Goal: Task Accomplishment & Management: Manage account settings

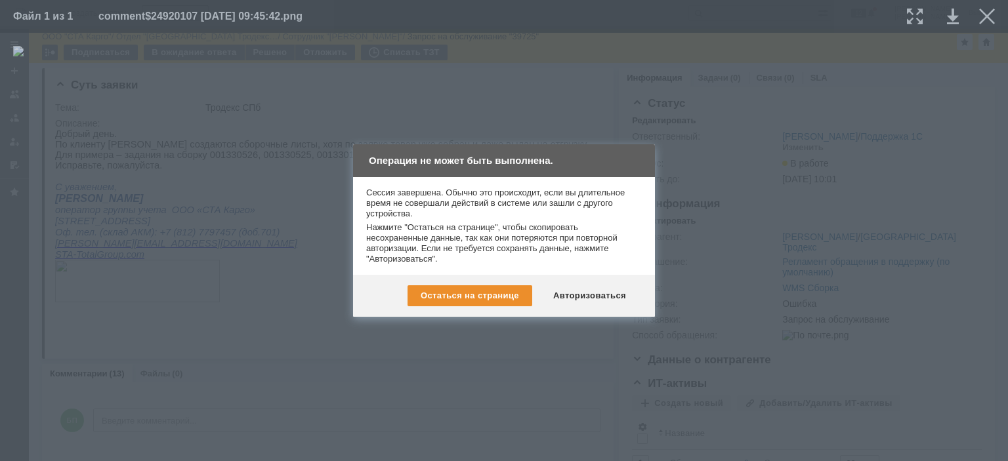
scroll to position [299, 0]
click at [587, 300] on div "Авторизоваться" at bounding box center [589, 295] width 99 height 21
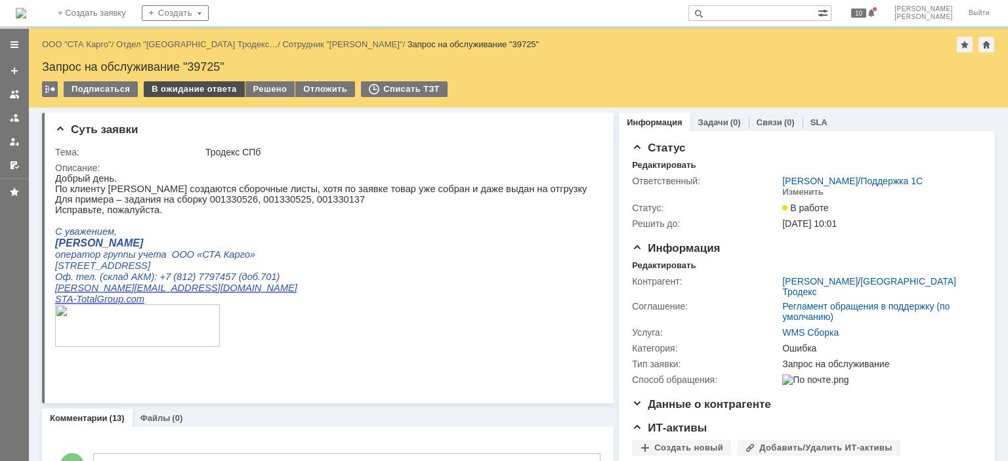
click at [205, 91] on div "В ожидание ответа" at bounding box center [194, 89] width 100 height 16
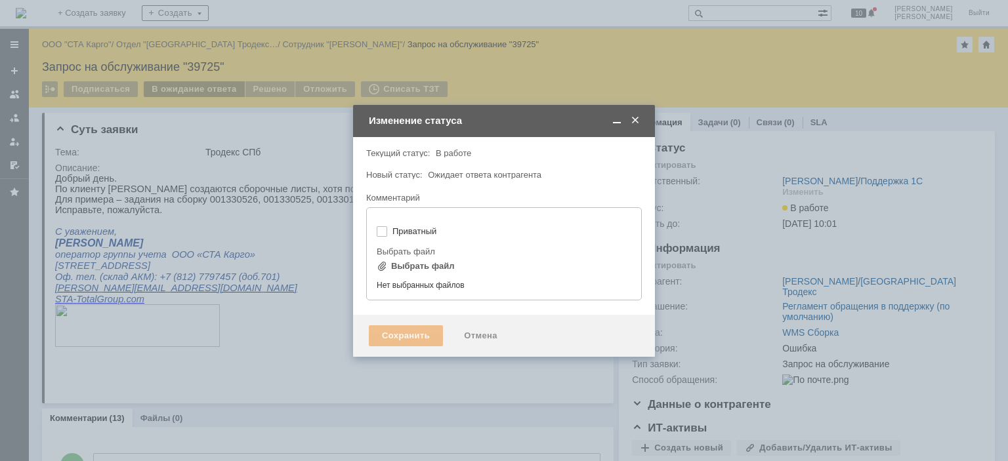
type input "[не указано]"
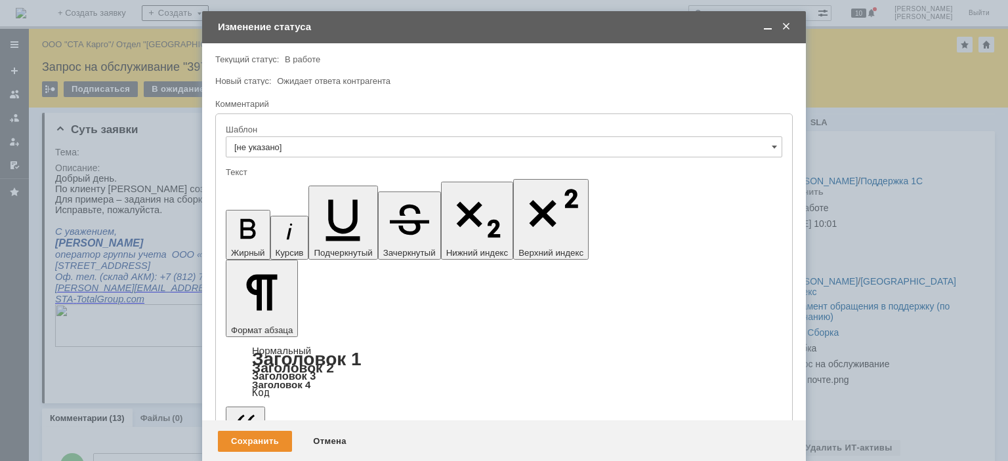
click at [258, 431] on div "Сохранить" at bounding box center [255, 441] width 74 height 21
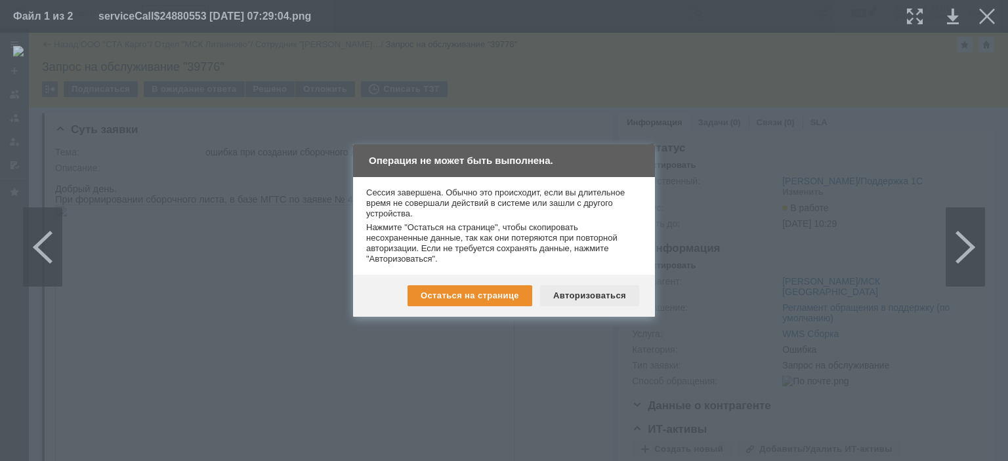
click at [600, 285] on div "Авторизоваться" at bounding box center [589, 295] width 99 height 21
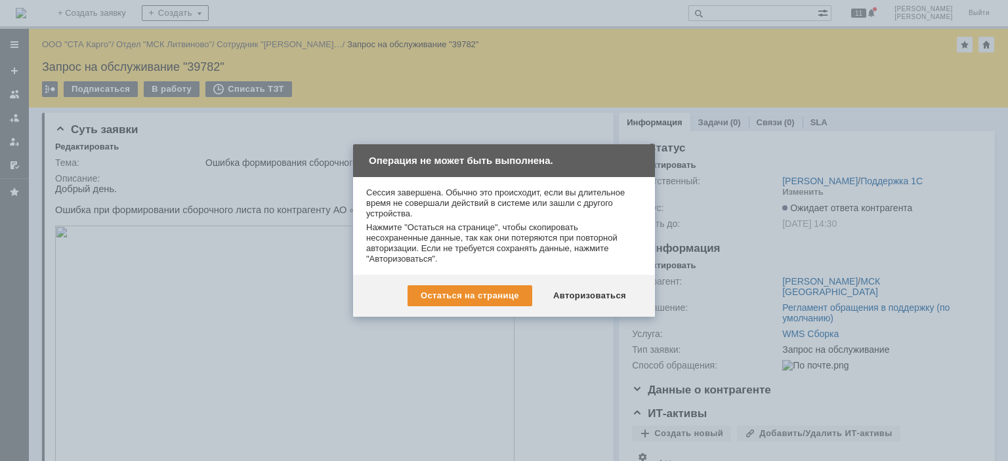
click at [577, 312] on div "Остаться на странице Авторизоваться" at bounding box center [504, 296] width 302 height 42
click at [577, 305] on div "Авторизоваться" at bounding box center [589, 295] width 99 height 21
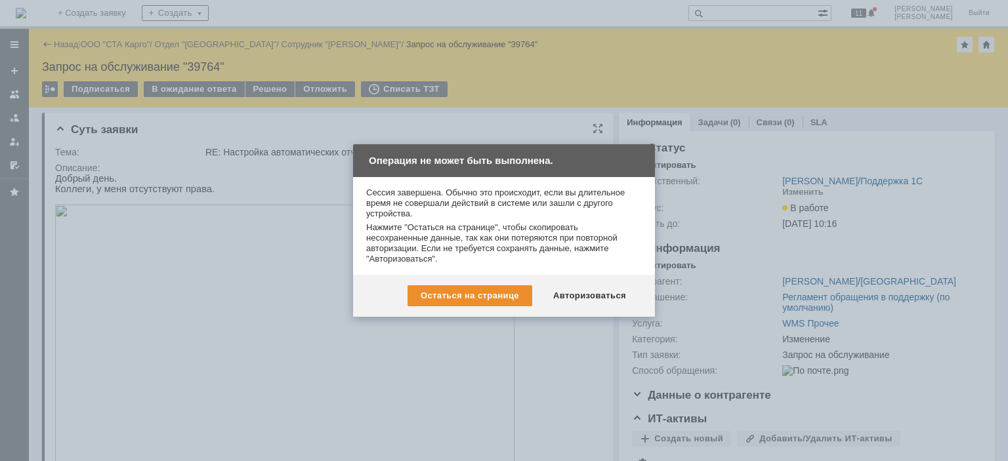
click at [593, 296] on div "Авторизоваться" at bounding box center [589, 295] width 99 height 21
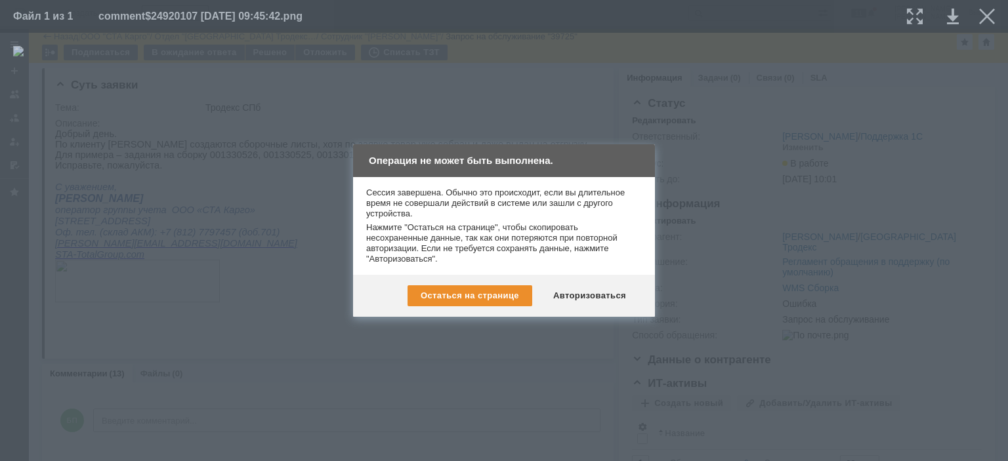
scroll to position [262, 0]
click at [585, 305] on div "Авторизоваться" at bounding box center [589, 295] width 99 height 21
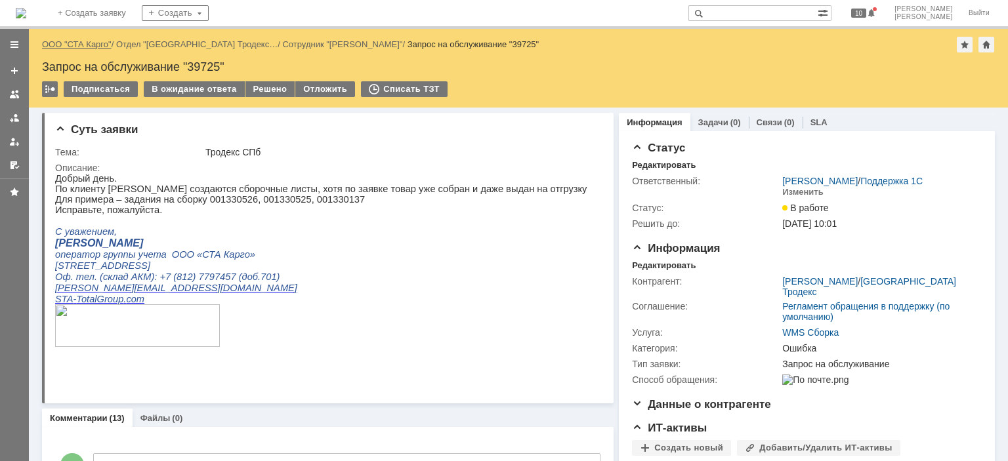
click at [95, 42] on link "ООО "СТА Карго"" at bounding box center [77, 44] width 70 height 10
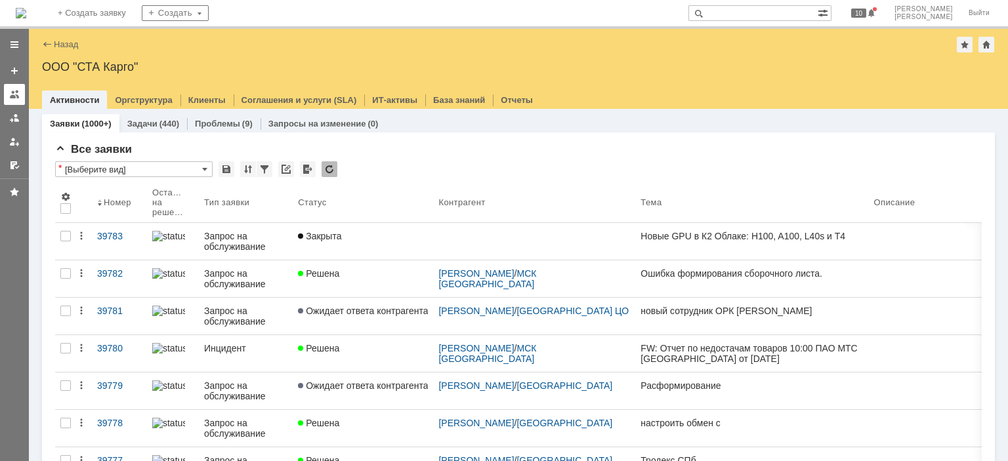
click at [18, 96] on div at bounding box center [14, 94] width 10 height 10
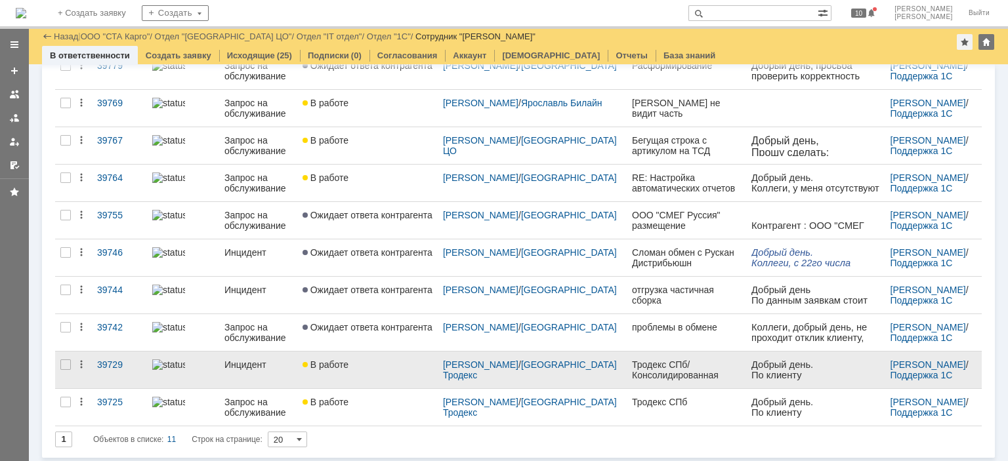
click at [407, 369] on link "В работе" at bounding box center [367, 370] width 140 height 37
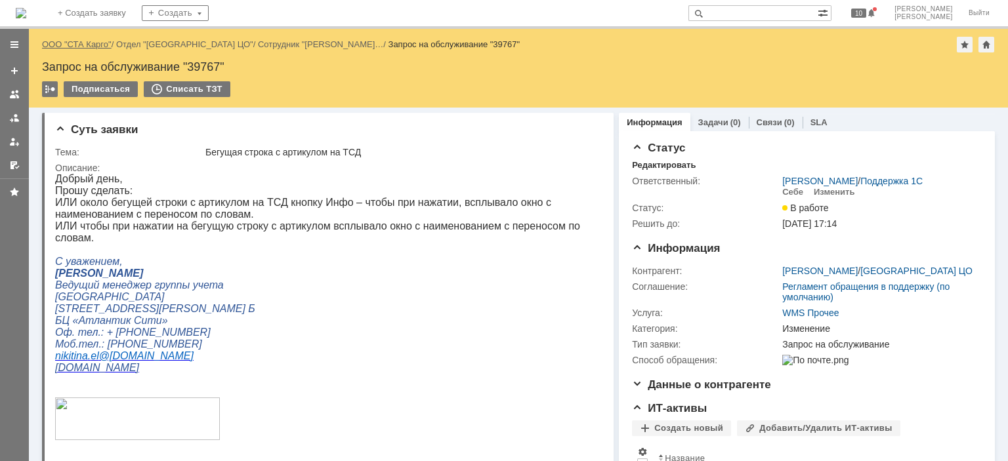
drag, startPoint x: 89, startPoint y: 47, endPoint x: 94, endPoint y: 41, distance: 7.0
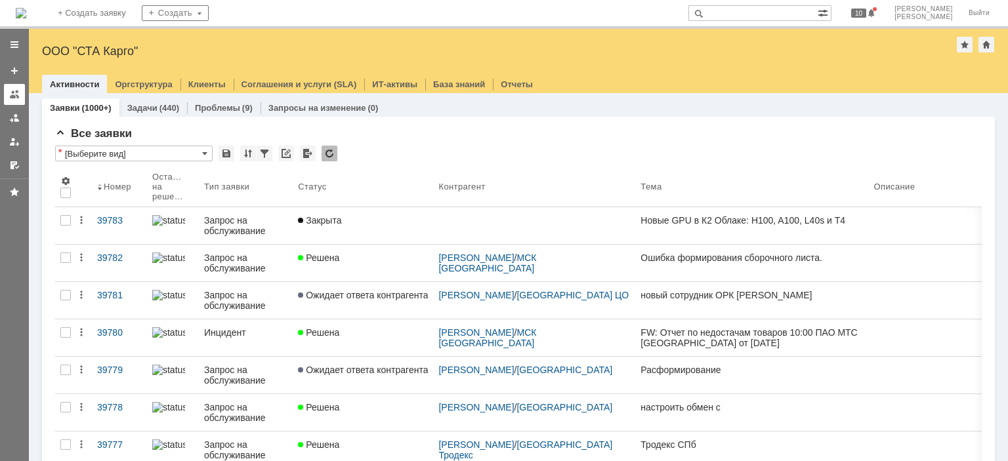
click at [10, 92] on div at bounding box center [14, 94] width 10 height 10
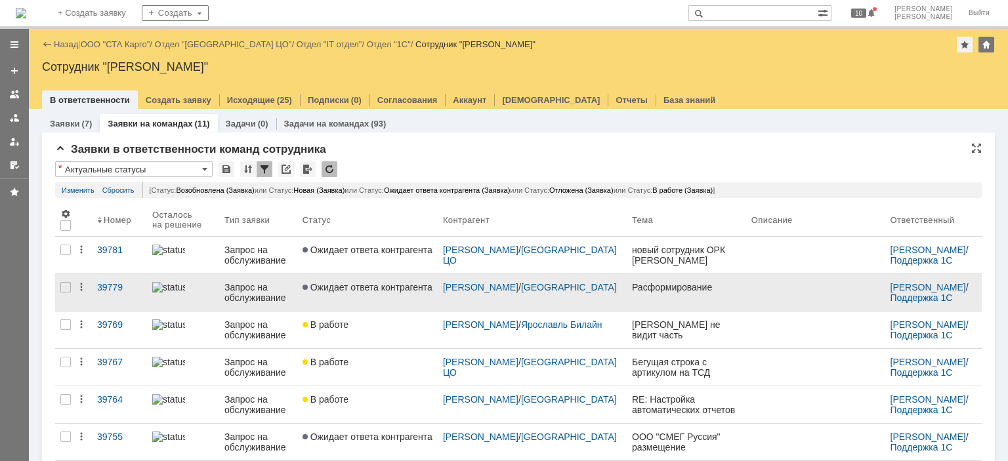
click at [362, 292] on span "Ожидает ответа контрагента" at bounding box center [367, 287] width 130 height 10
